Goal: Task Accomplishment & Management: Use online tool/utility

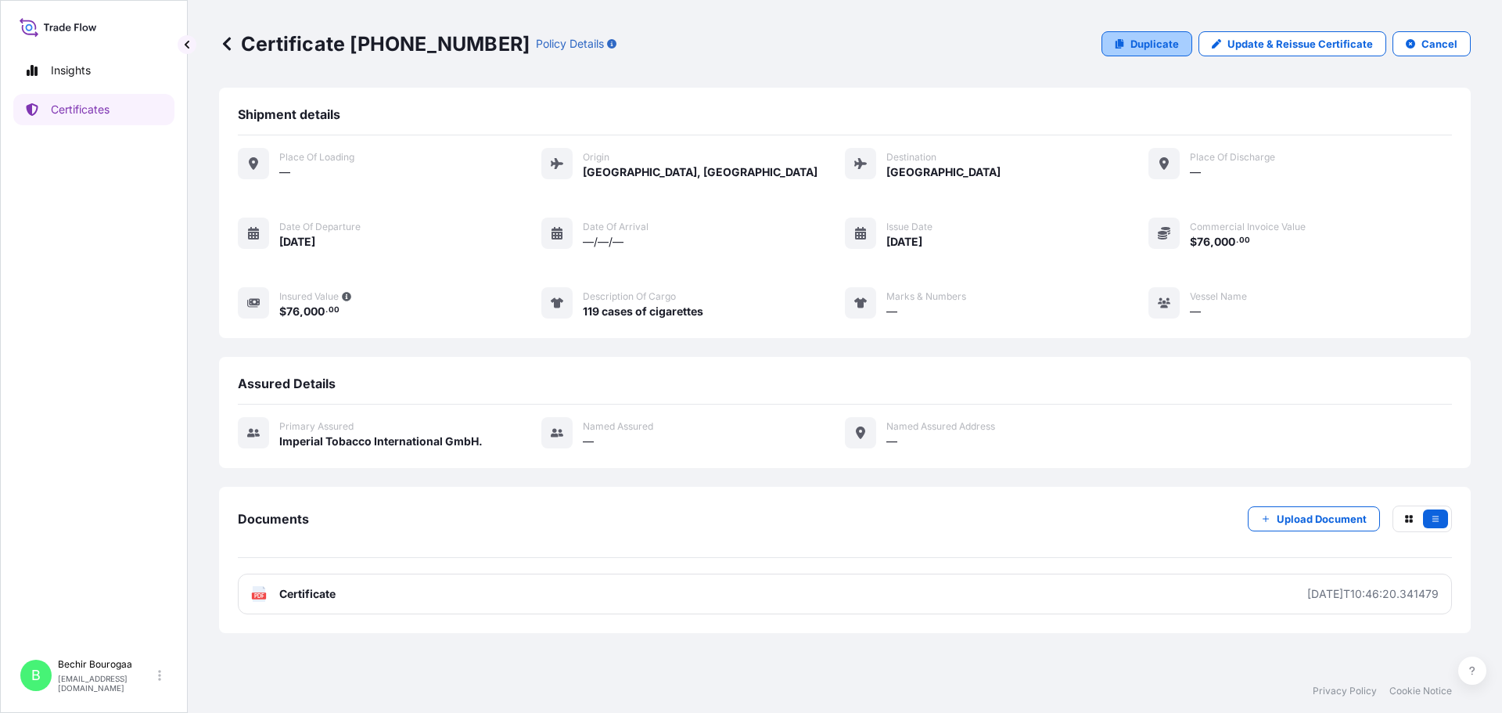
click at [1153, 53] on link "Duplicate" at bounding box center [1147, 43] width 91 height 25
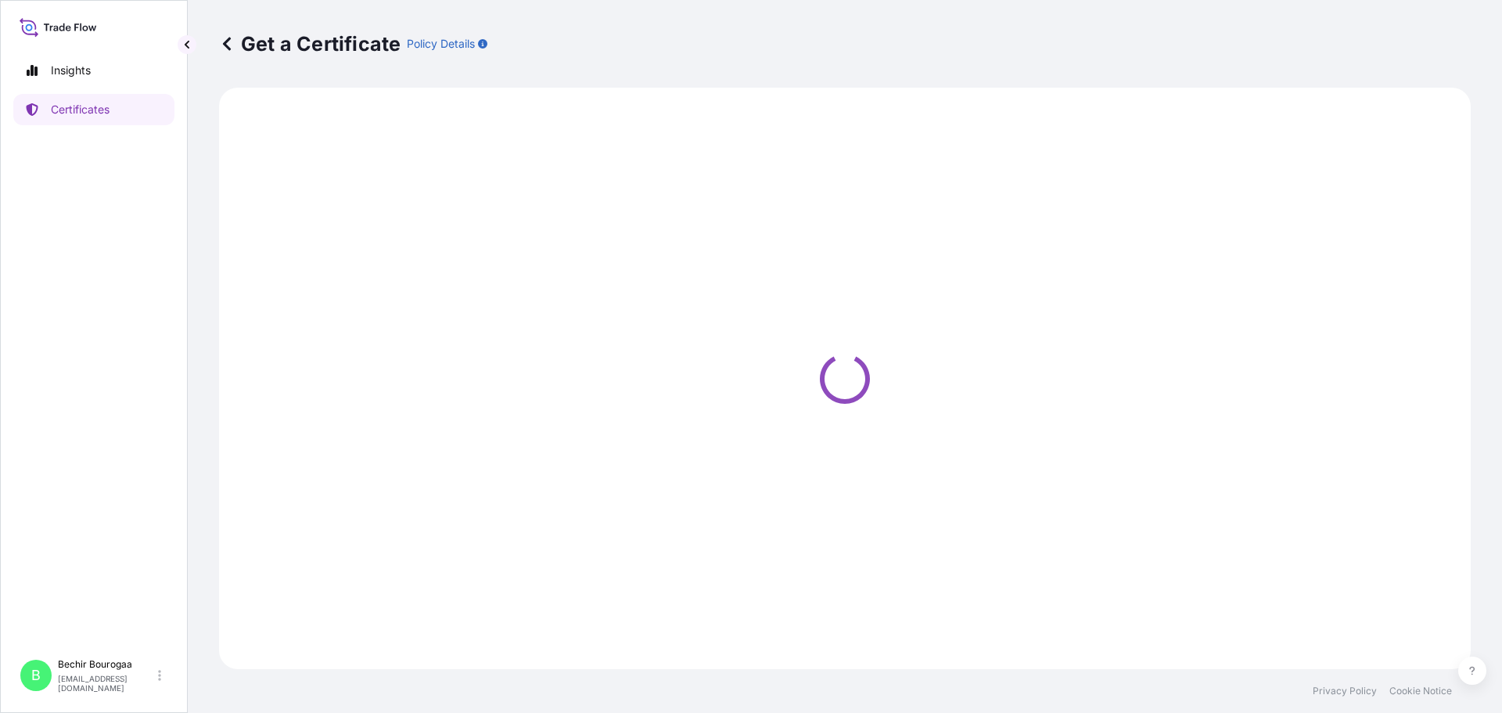
select select "Air"
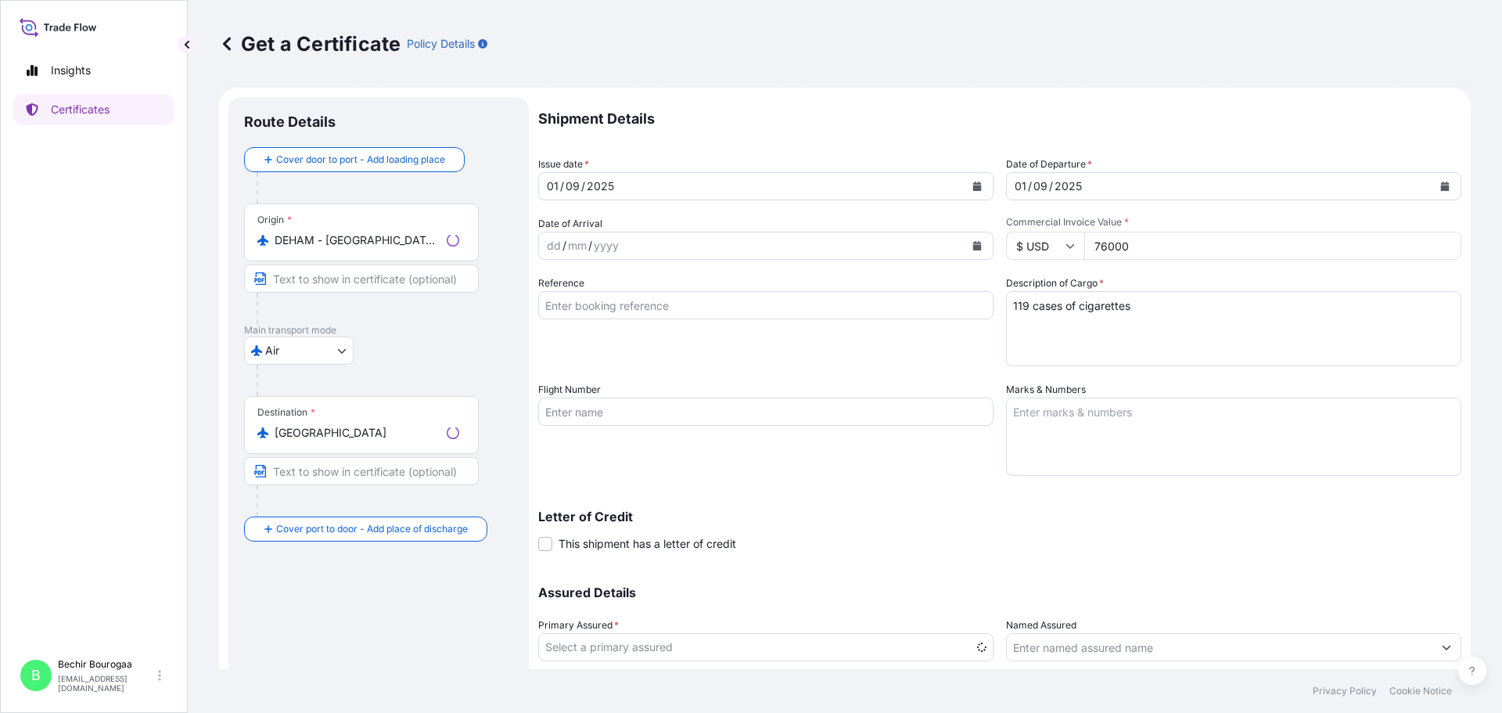
select select "31693"
drag, startPoint x: 1127, startPoint y: 250, endPoint x: 1082, endPoint y: 253, distance: 44.8
click at [1084, 253] on input "76000" at bounding box center [1272, 246] width 377 height 28
type input "90000"
click at [1024, 297] on textarea "119 cases of cigarettes" at bounding box center [1233, 328] width 455 height 75
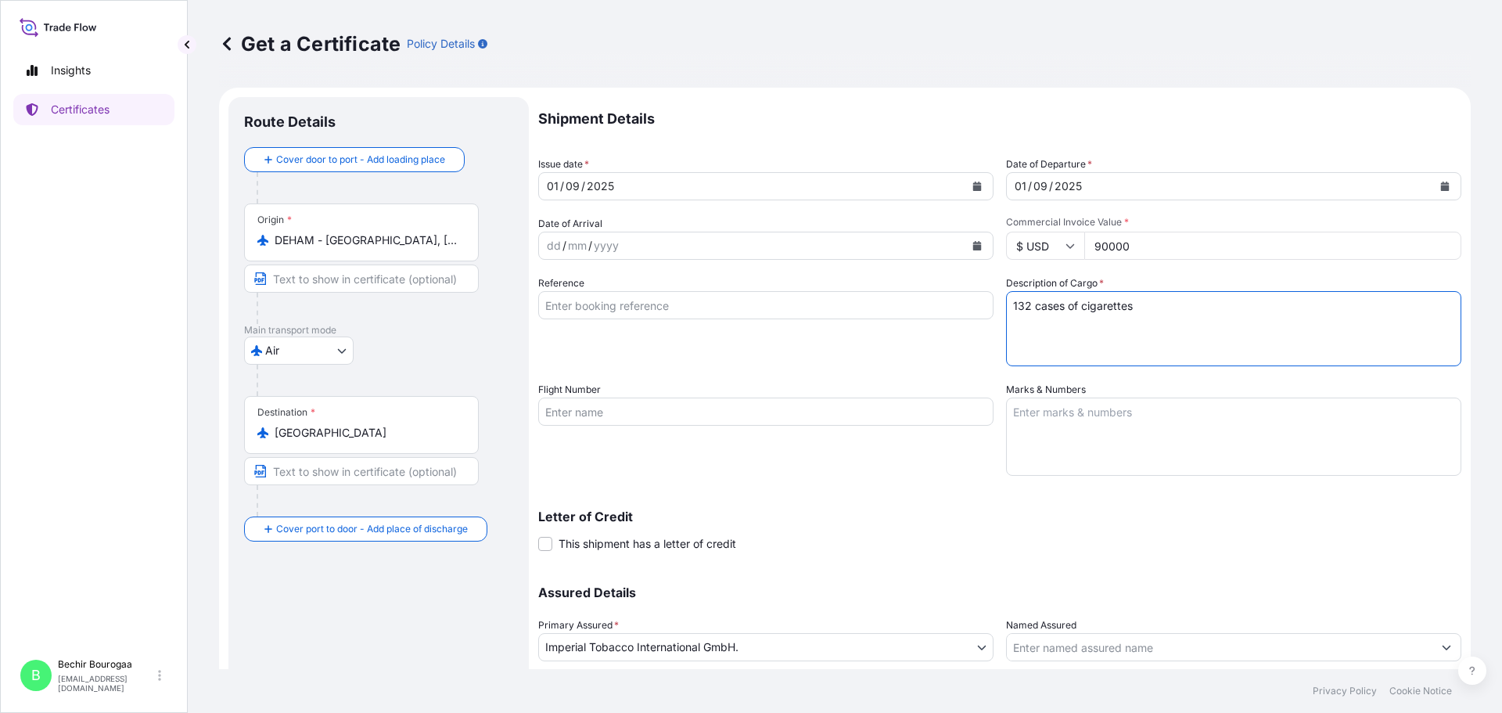
type textarea "132 cases of cigarettes"
click at [975, 181] on icon "Calendar" at bounding box center [976, 185] width 9 height 9
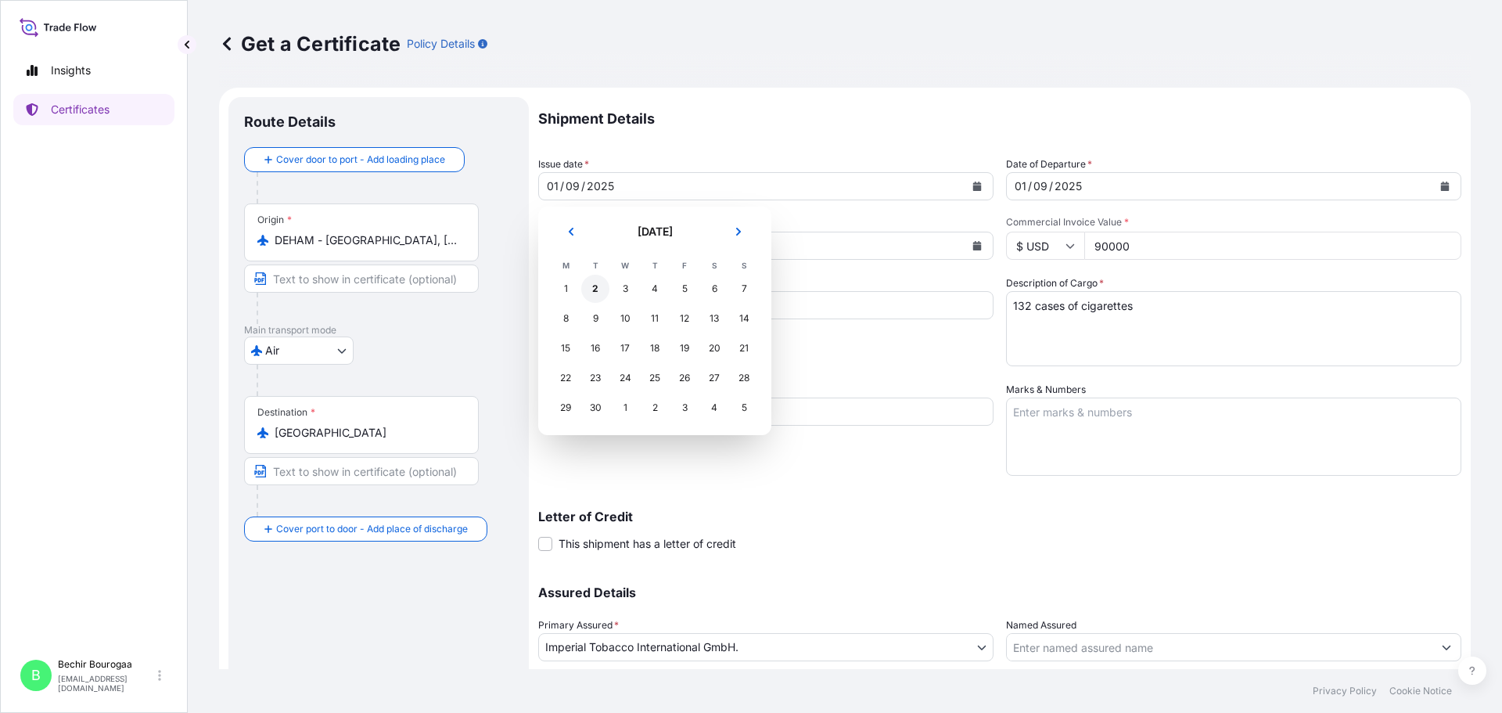
click at [588, 294] on div "2" at bounding box center [595, 289] width 28 height 28
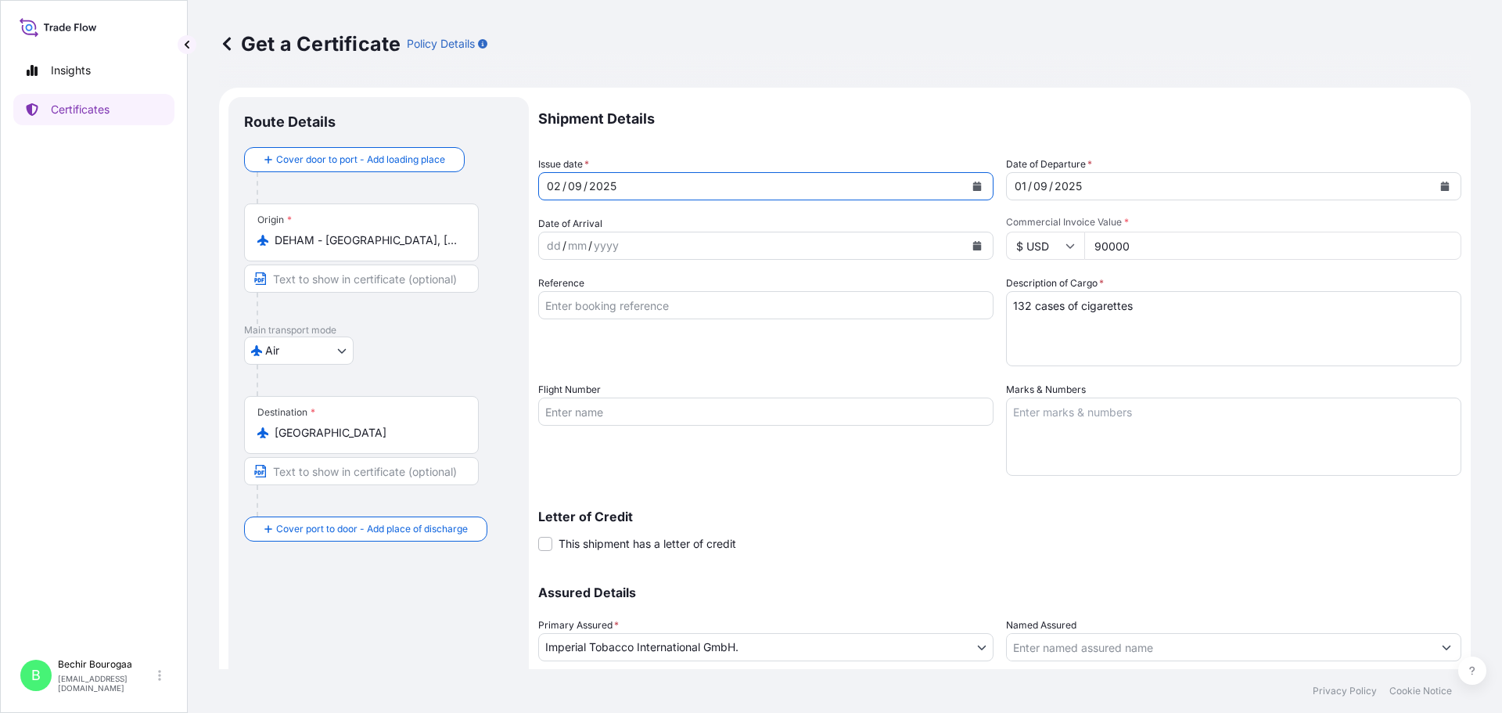
click at [1440, 185] on icon "Calendar" at bounding box center [1444, 185] width 9 height 9
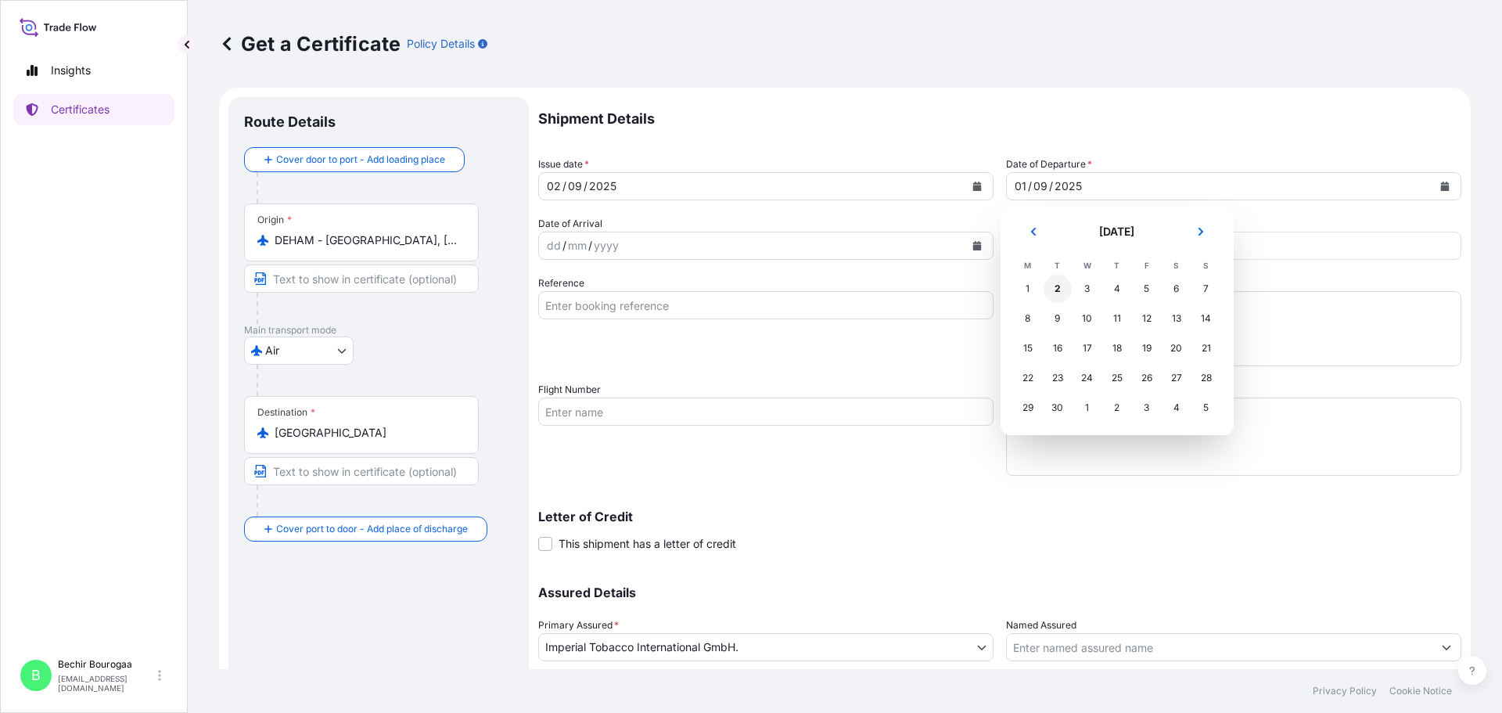
click at [1067, 284] on div "2" at bounding box center [1058, 289] width 28 height 28
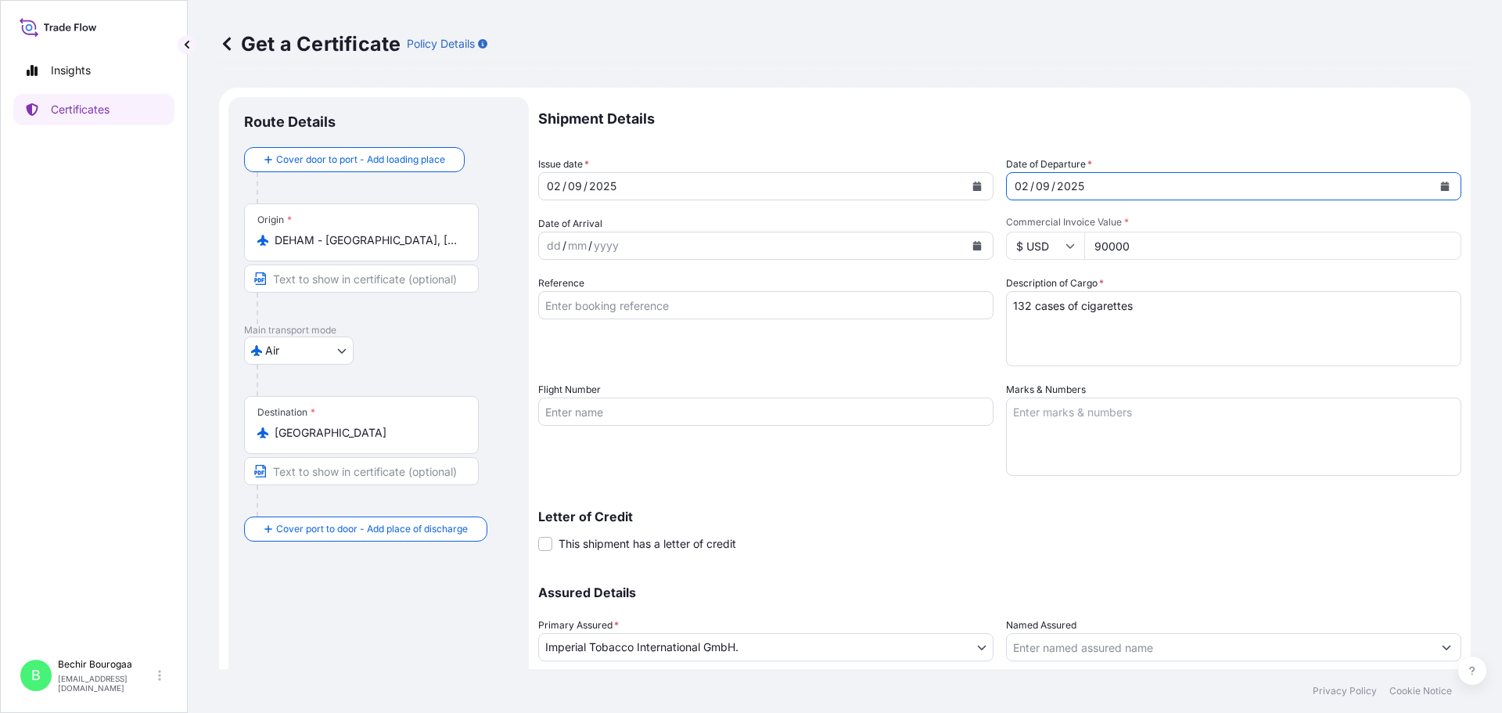
click at [950, 497] on div "Letter of Credit This shipment has a letter of credit Letter of credit * Letter…" at bounding box center [999, 521] width 923 height 60
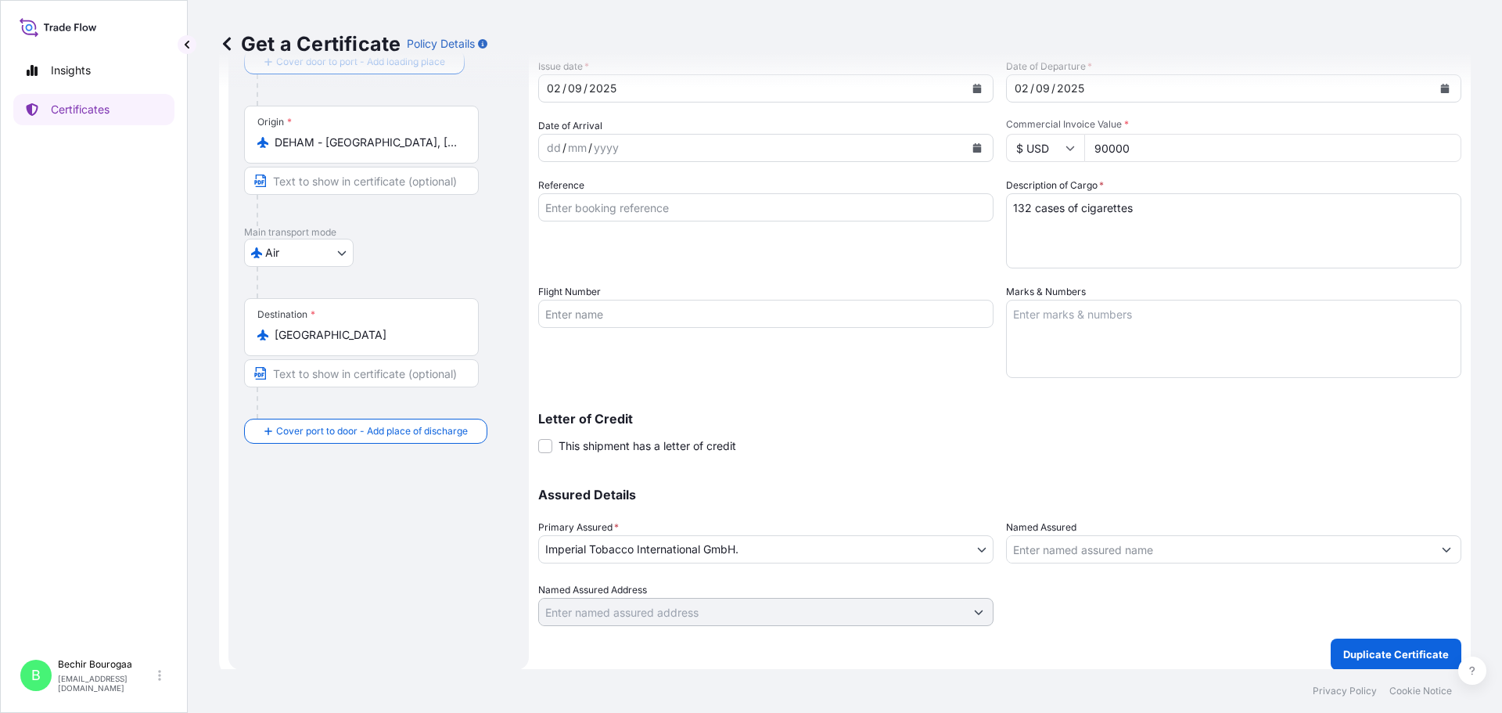
scroll to position [108, 0]
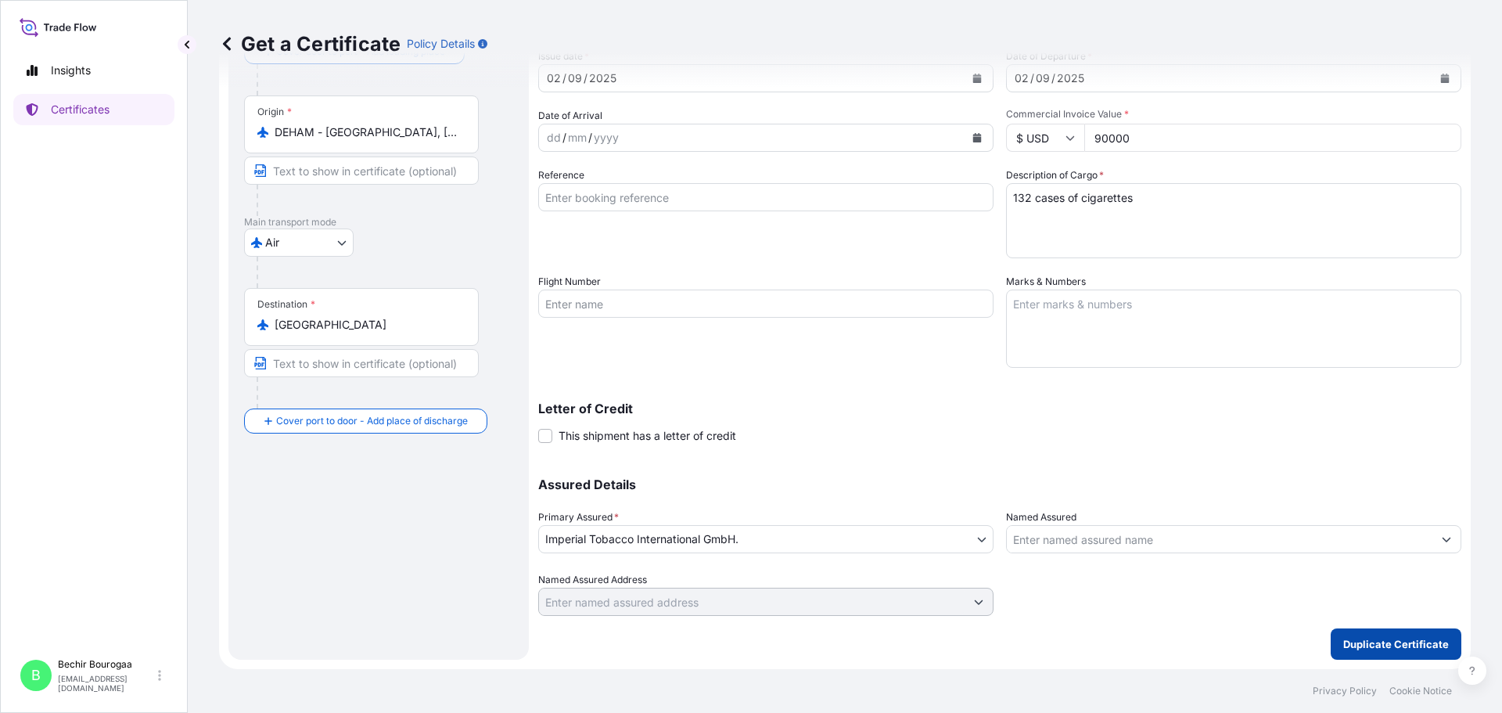
click at [1374, 634] on button "Duplicate Certificate" at bounding box center [1396, 643] width 131 height 31
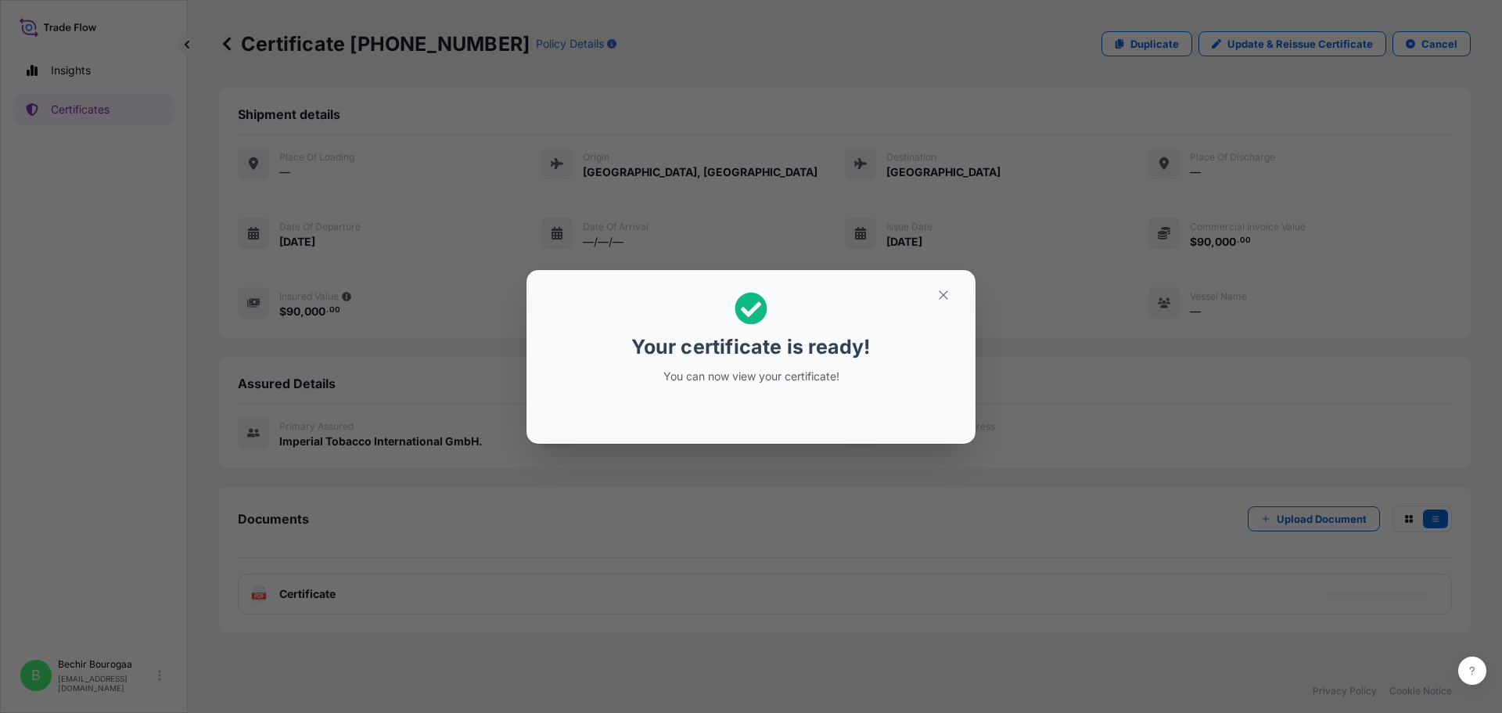
click at [483, 510] on div "Your certificate is ready! You can now view your certificate!" at bounding box center [751, 356] width 1502 height 713
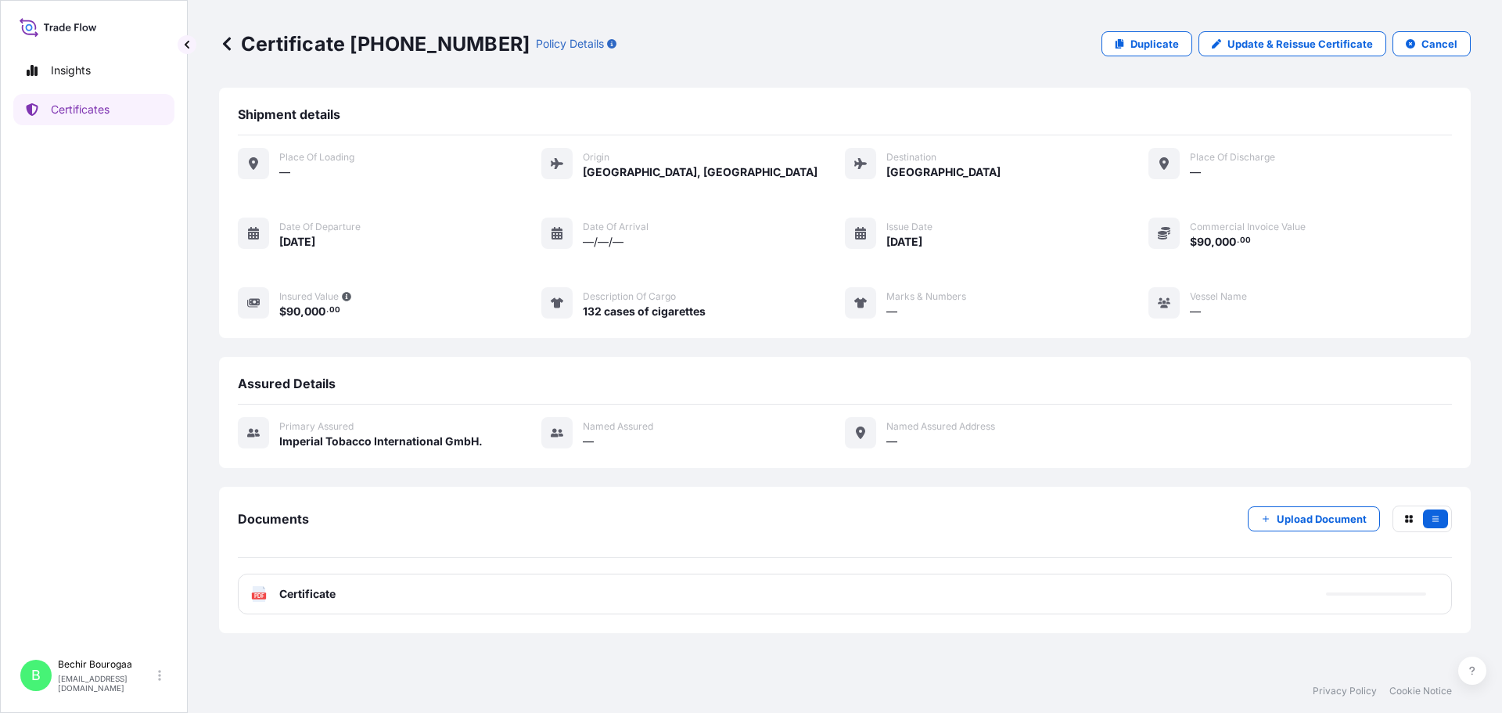
click at [684, 509] on div "Documents Upload Document" at bounding box center [845, 531] width 1214 height 52
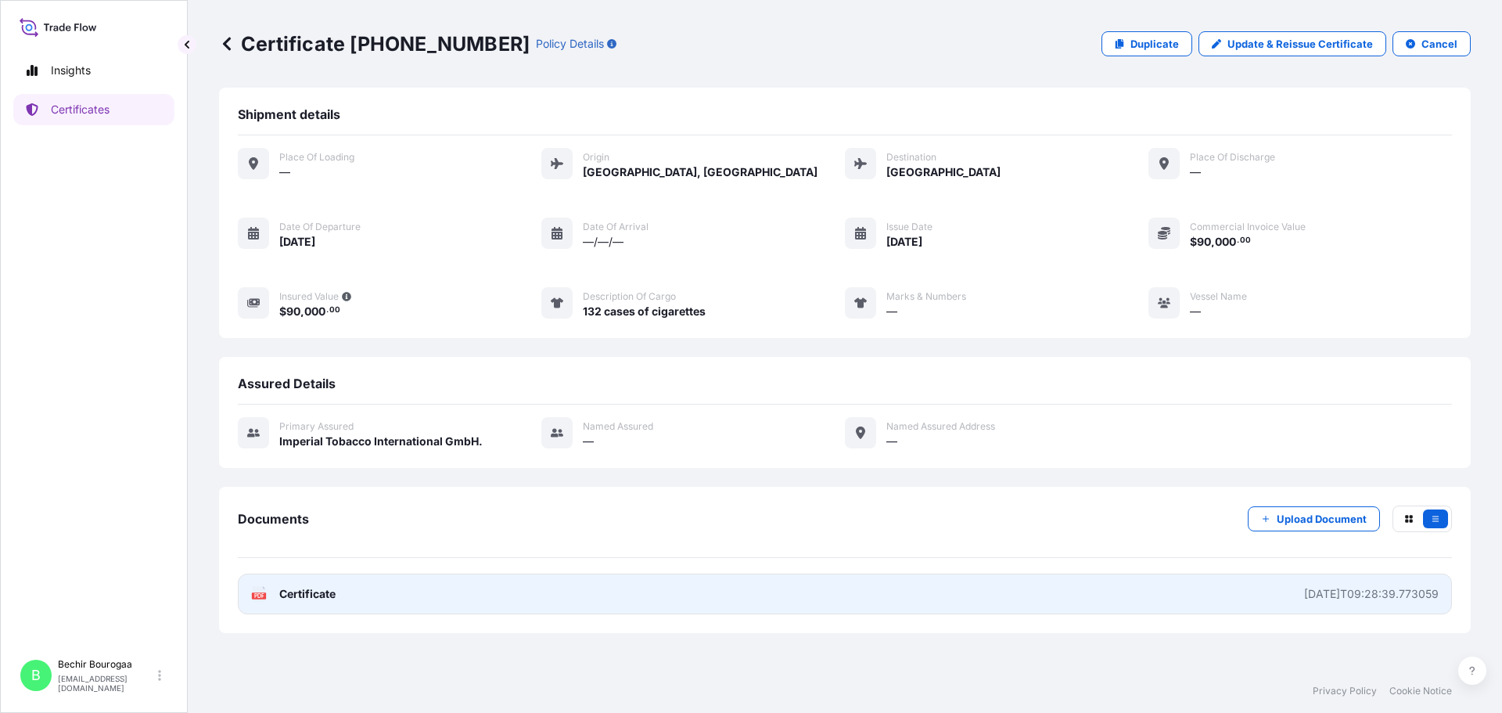
click at [528, 585] on link "PDF Certificate [DATE]T09:28:39.773059" at bounding box center [845, 593] width 1214 height 41
